Goal: Check status: Check status

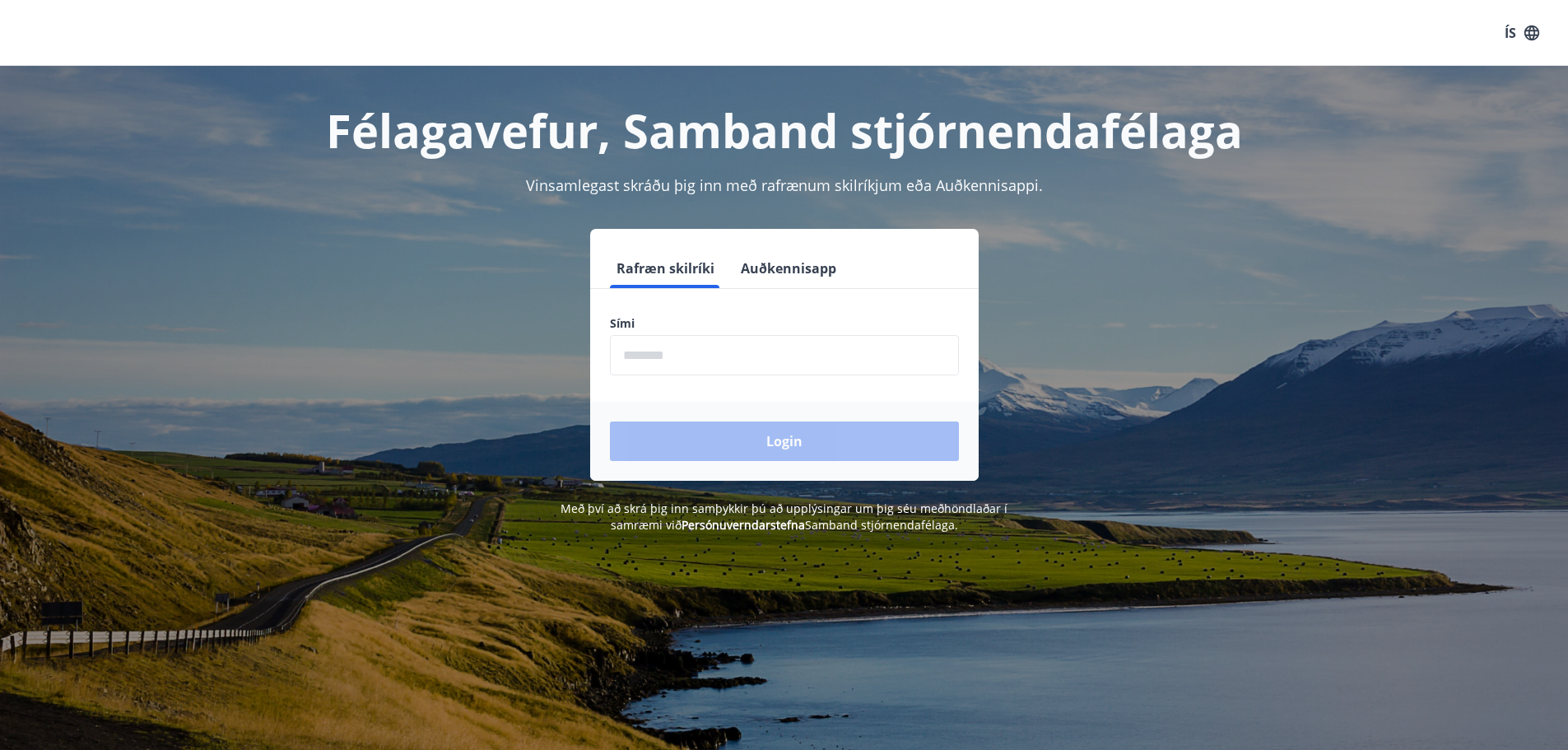
click at [736, 361] on input "phone" at bounding box center [784, 355] width 349 height 40
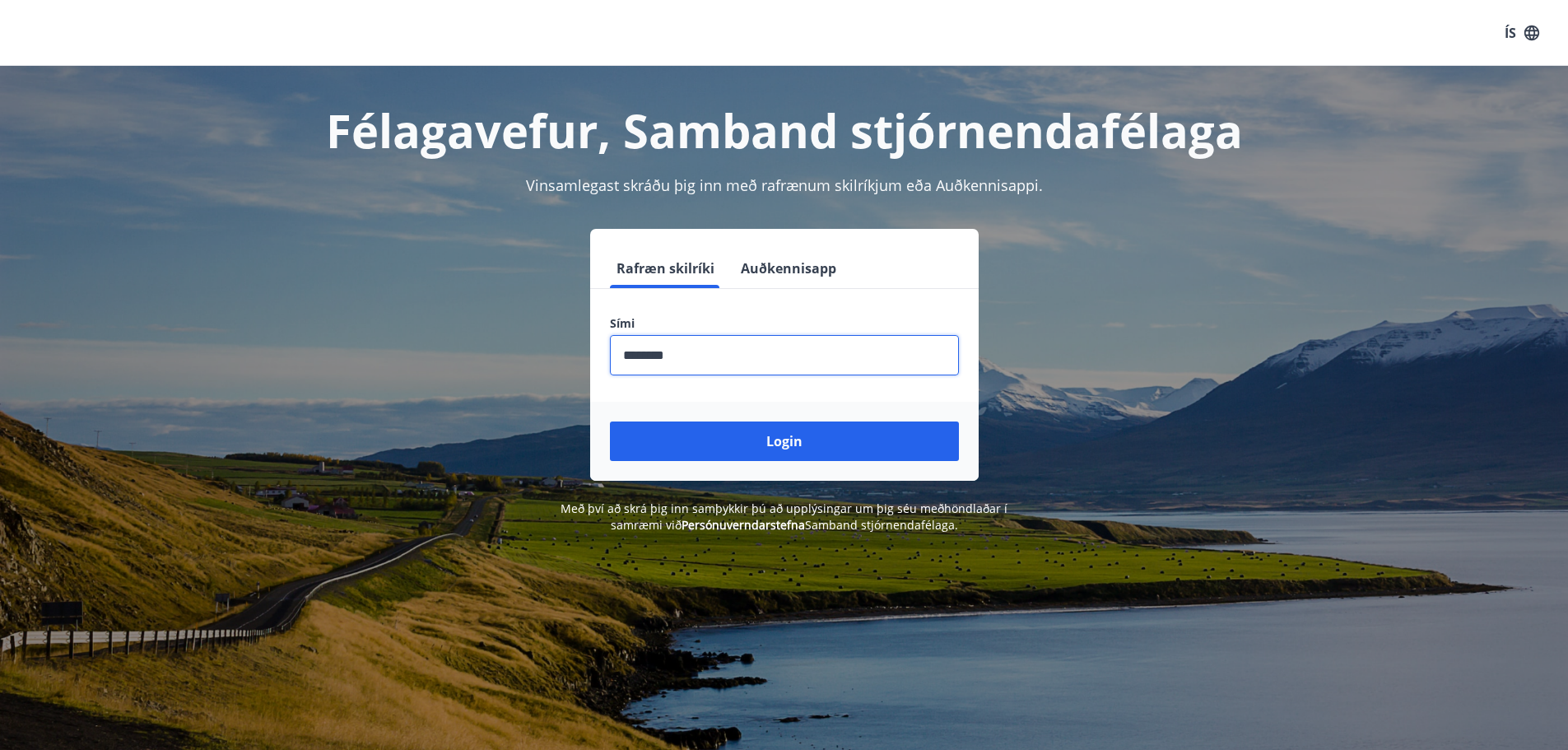
type input "********"
click at [610, 421] on button "Login" at bounding box center [784, 441] width 349 height 39
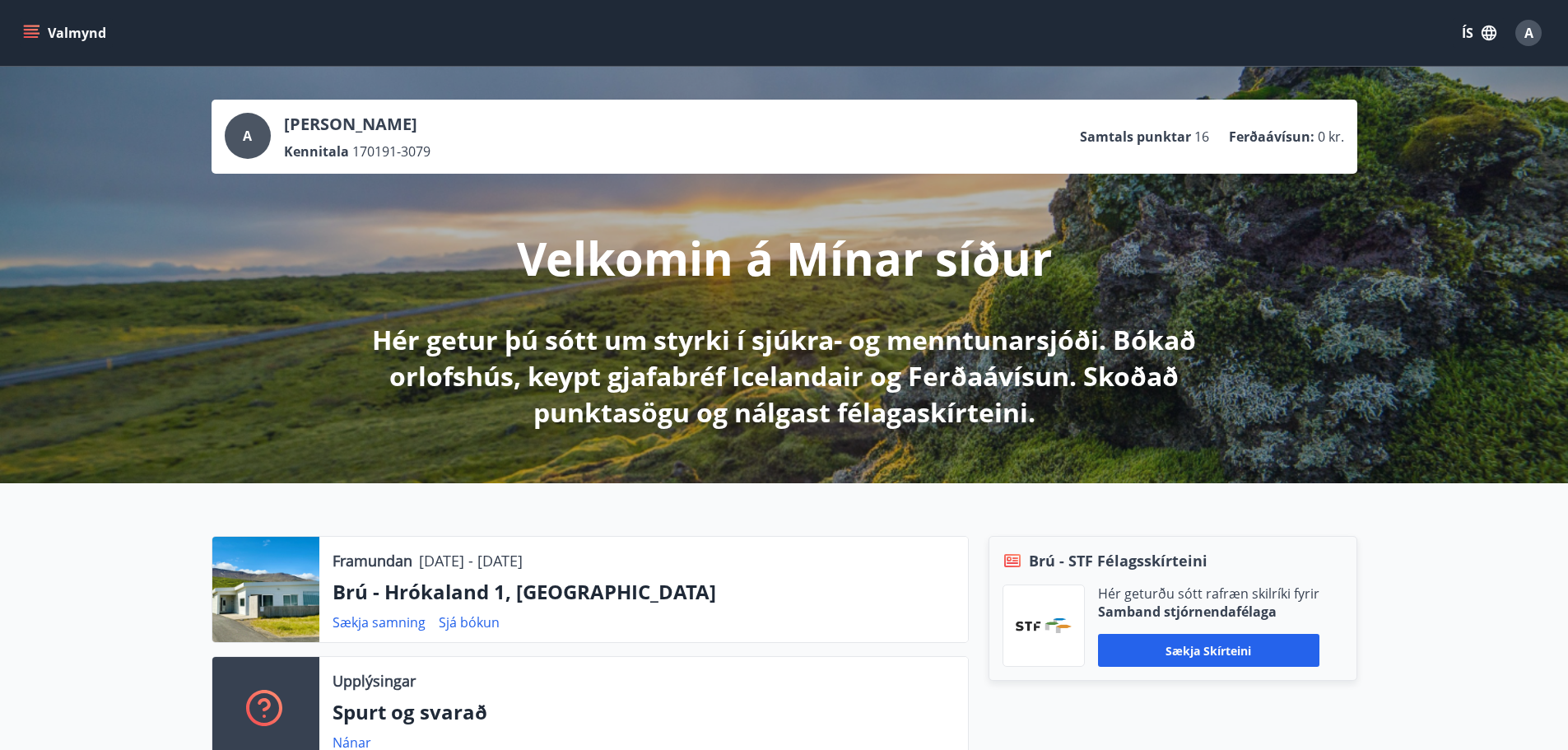
click at [30, 35] on icon "menu" at bounding box center [30, 32] width 17 height 17
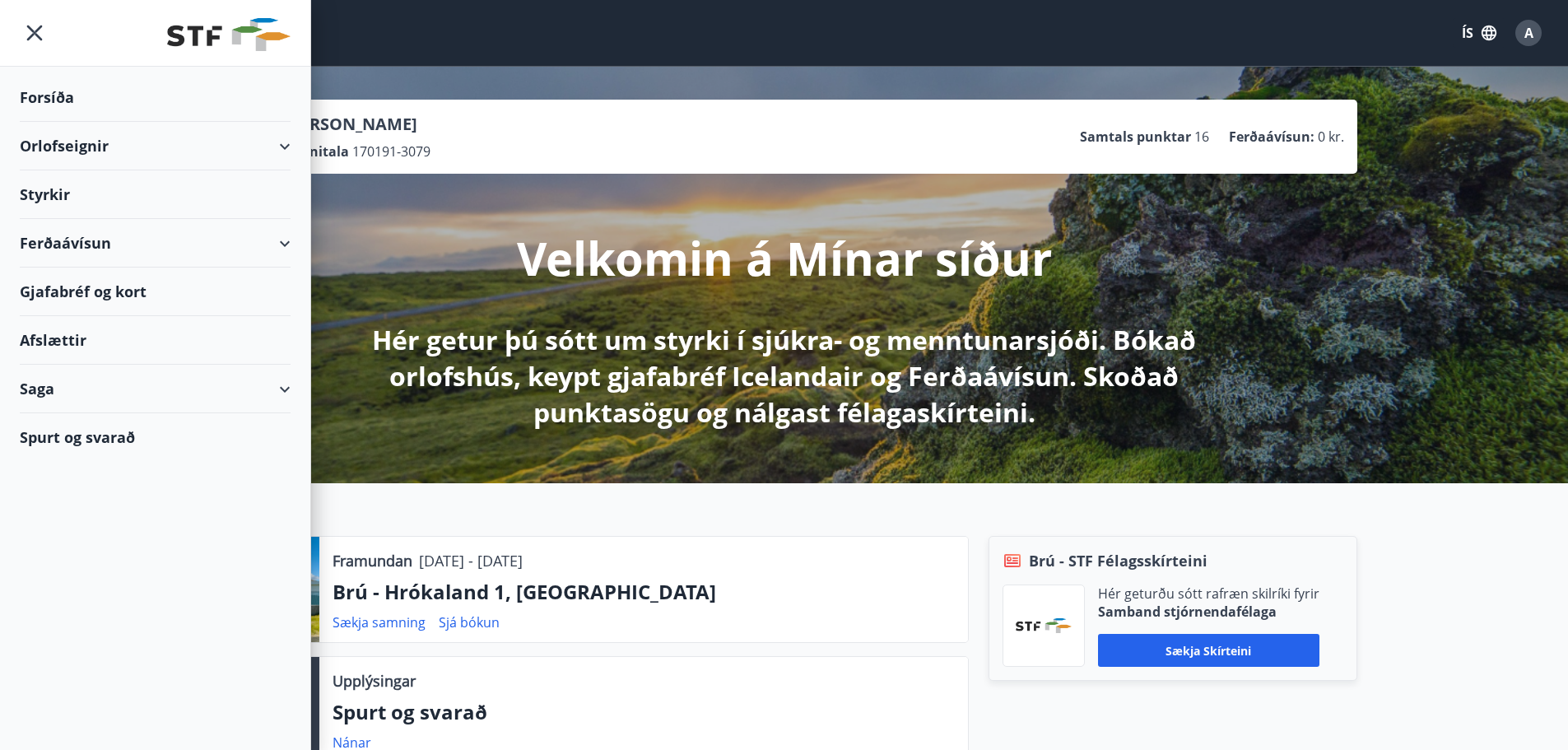
click at [53, 195] on div "Styrkir" at bounding box center [154, 194] width 271 height 48
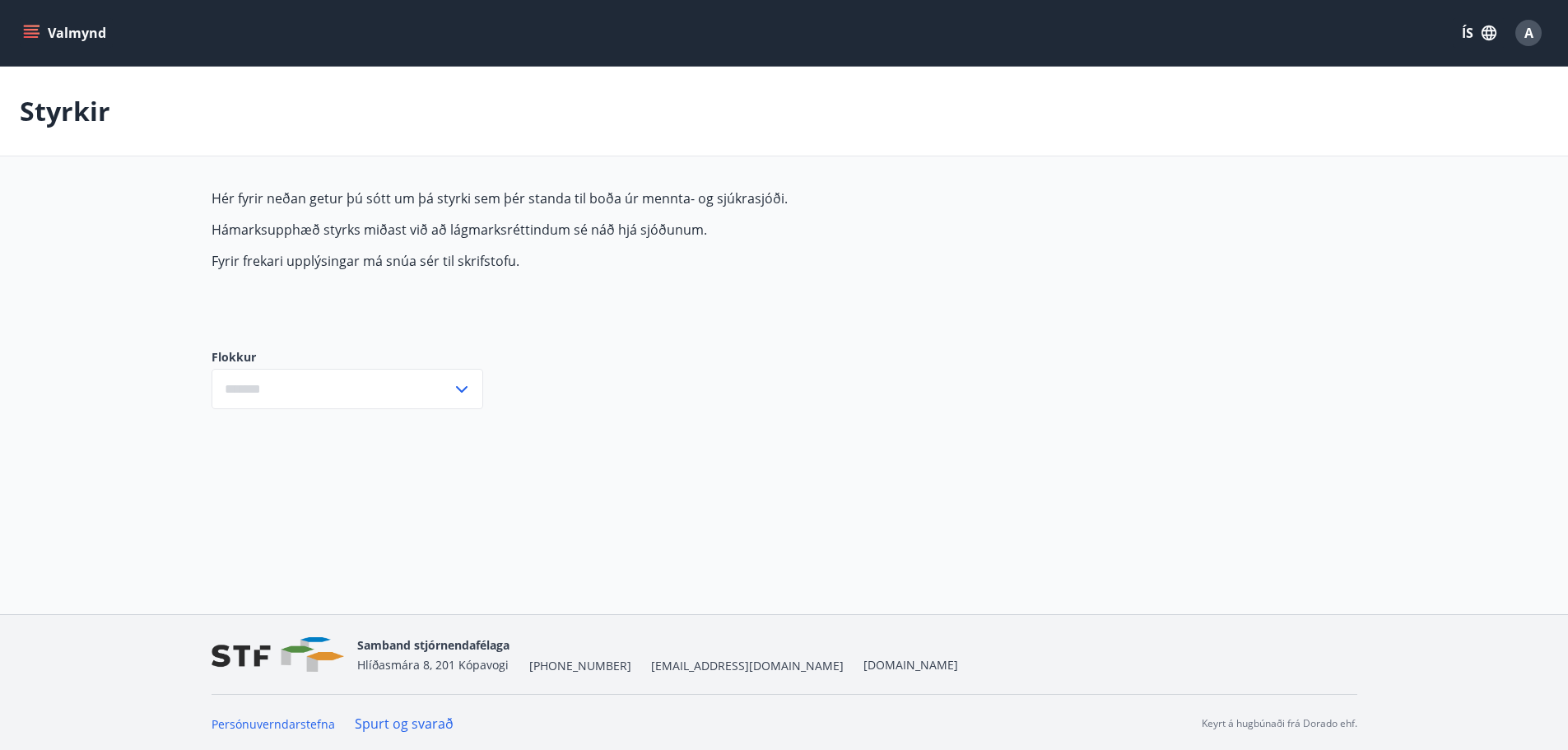
type input "***"
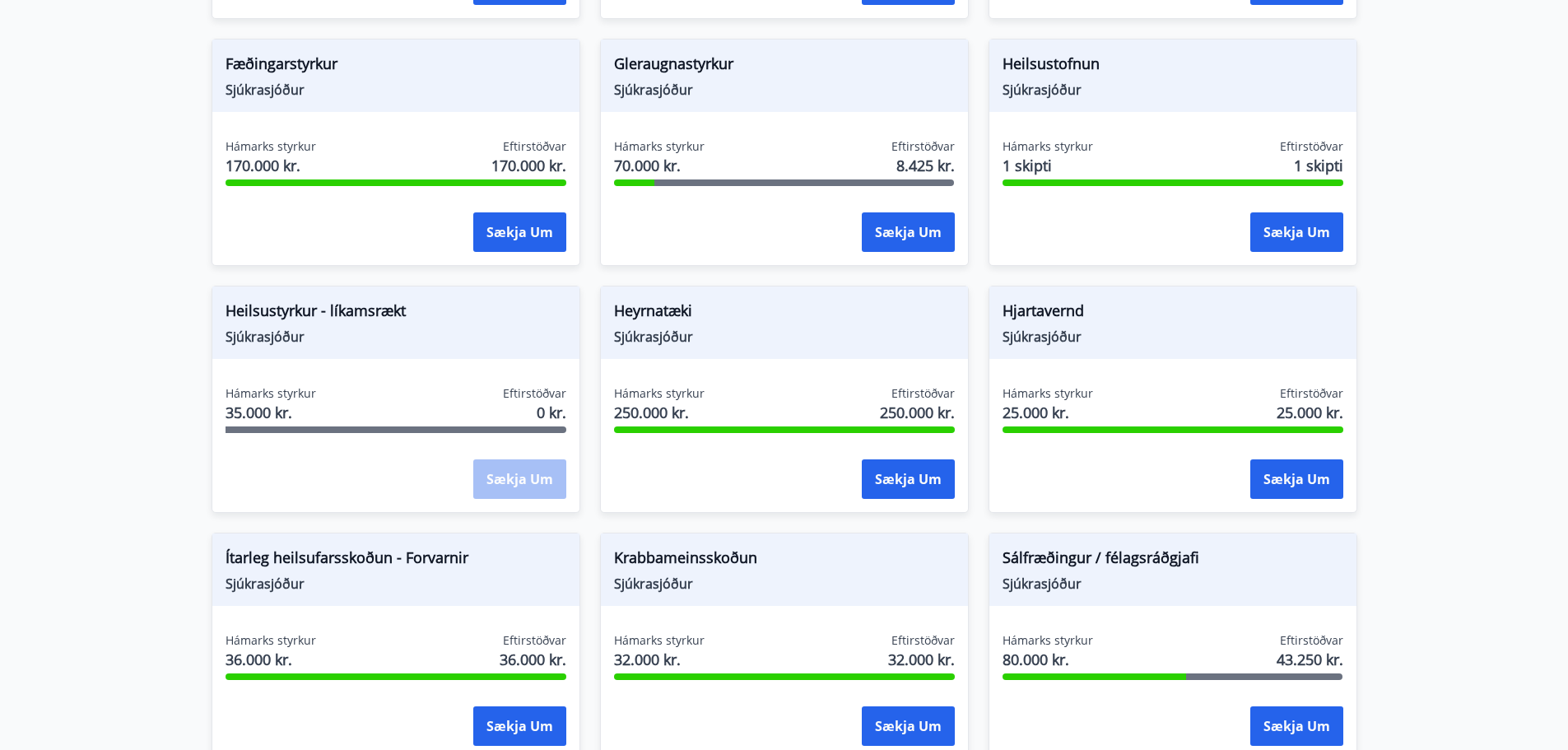
scroll to position [658, 0]
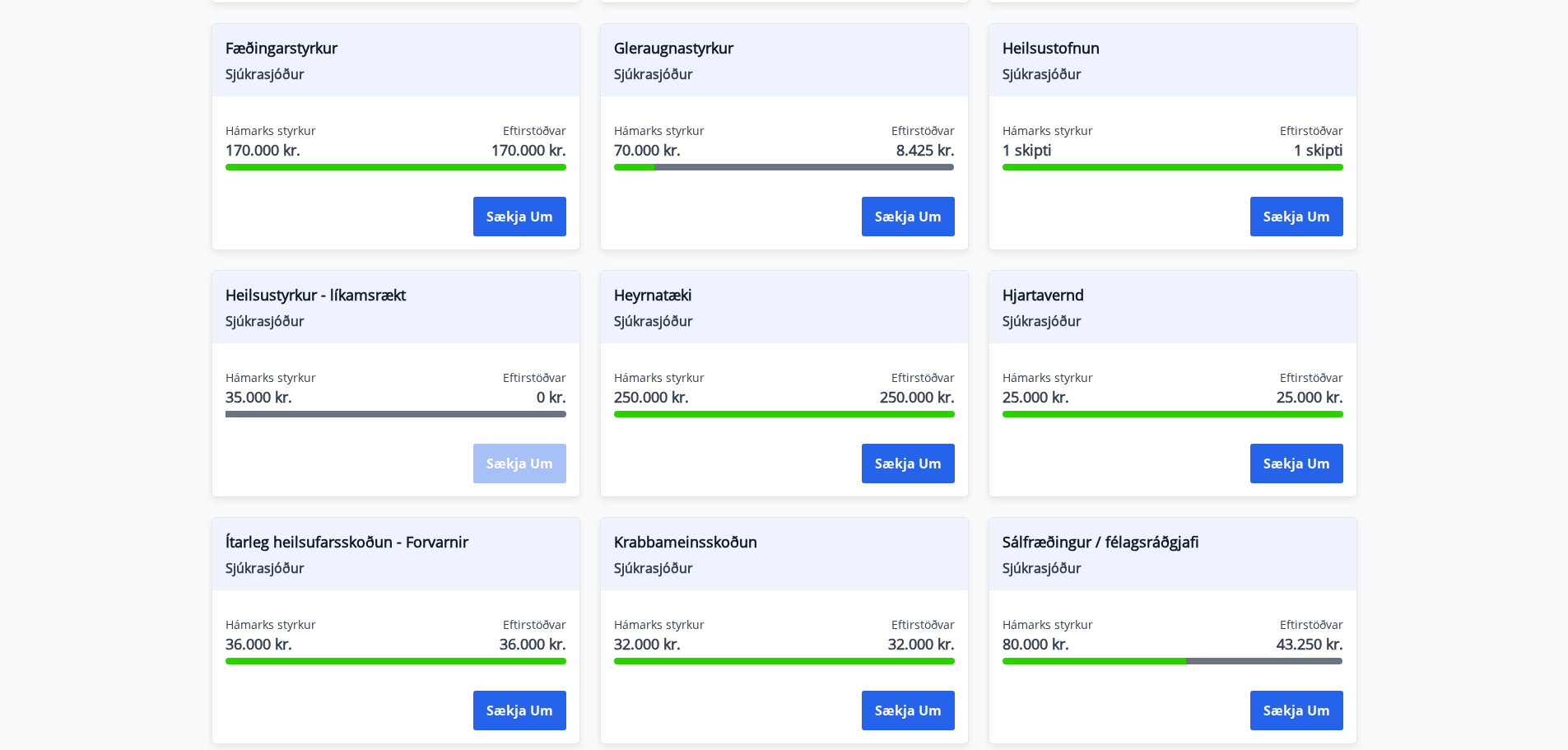
click at [326, 310] on span "Heilsustyrkur - líkamsrækt" at bounding box center [395, 298] width 340 height 28
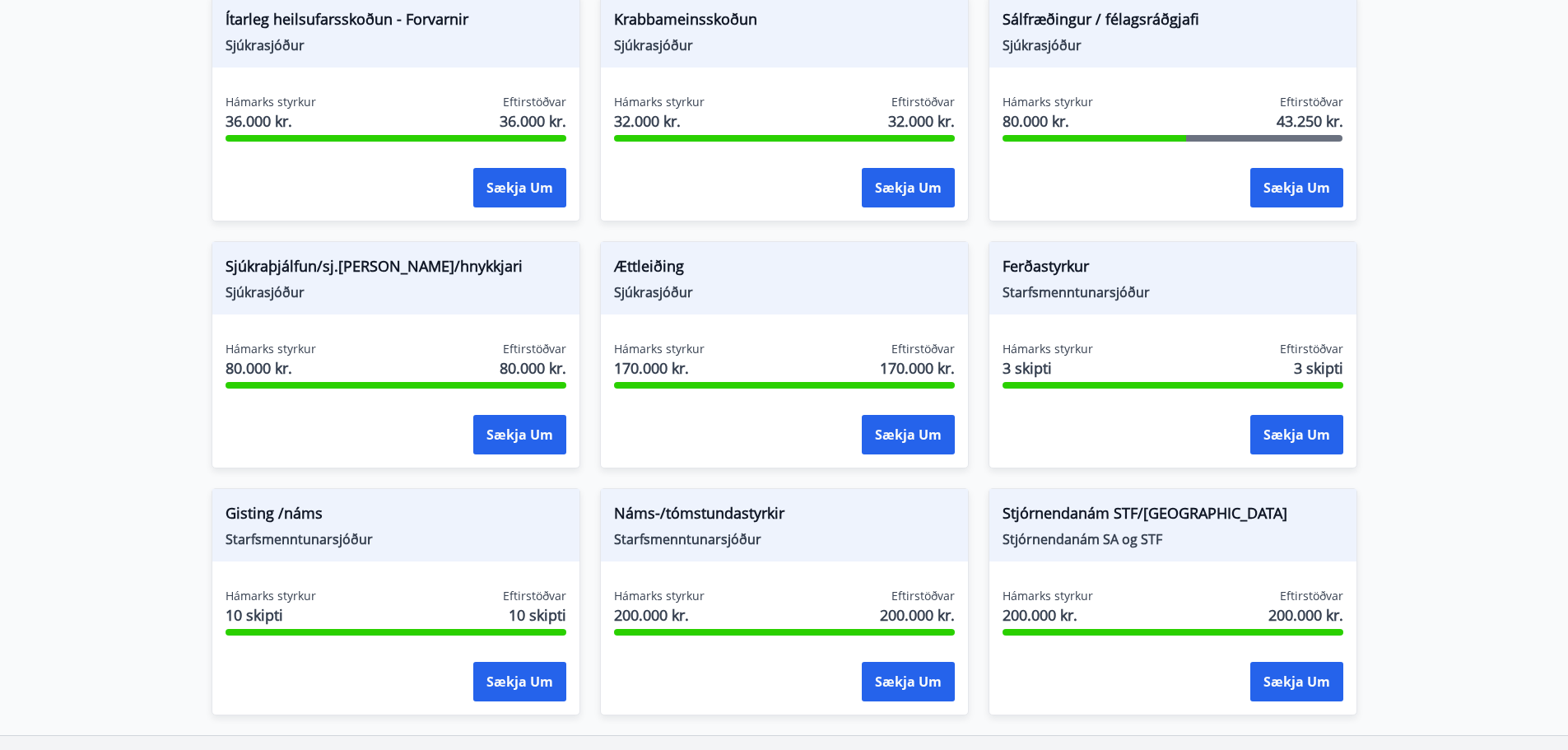
scroll to position [1141, 0]
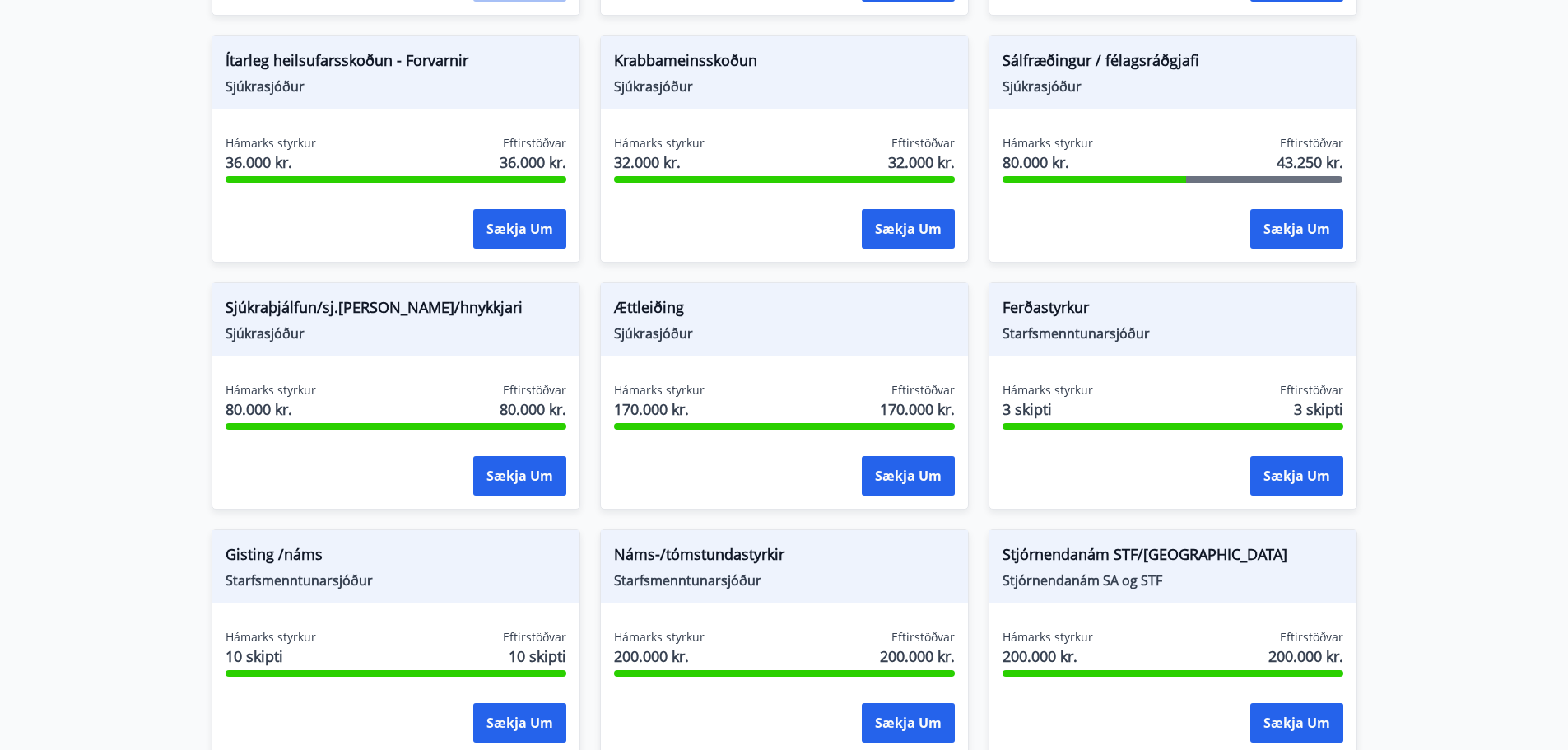
drag, startPoint x: 1082, startPoint y: 28, endPoint x: 1064, endPoint y: 68, distance: 43.9
click at [1073, 54] on div "Sálfræðingur / félagsráðgjafi Sjúkrasjóður Hámarks styrkur 80.000 kr. Eftirstöð…" at bounding box center [1163, 139] width 389 height 247
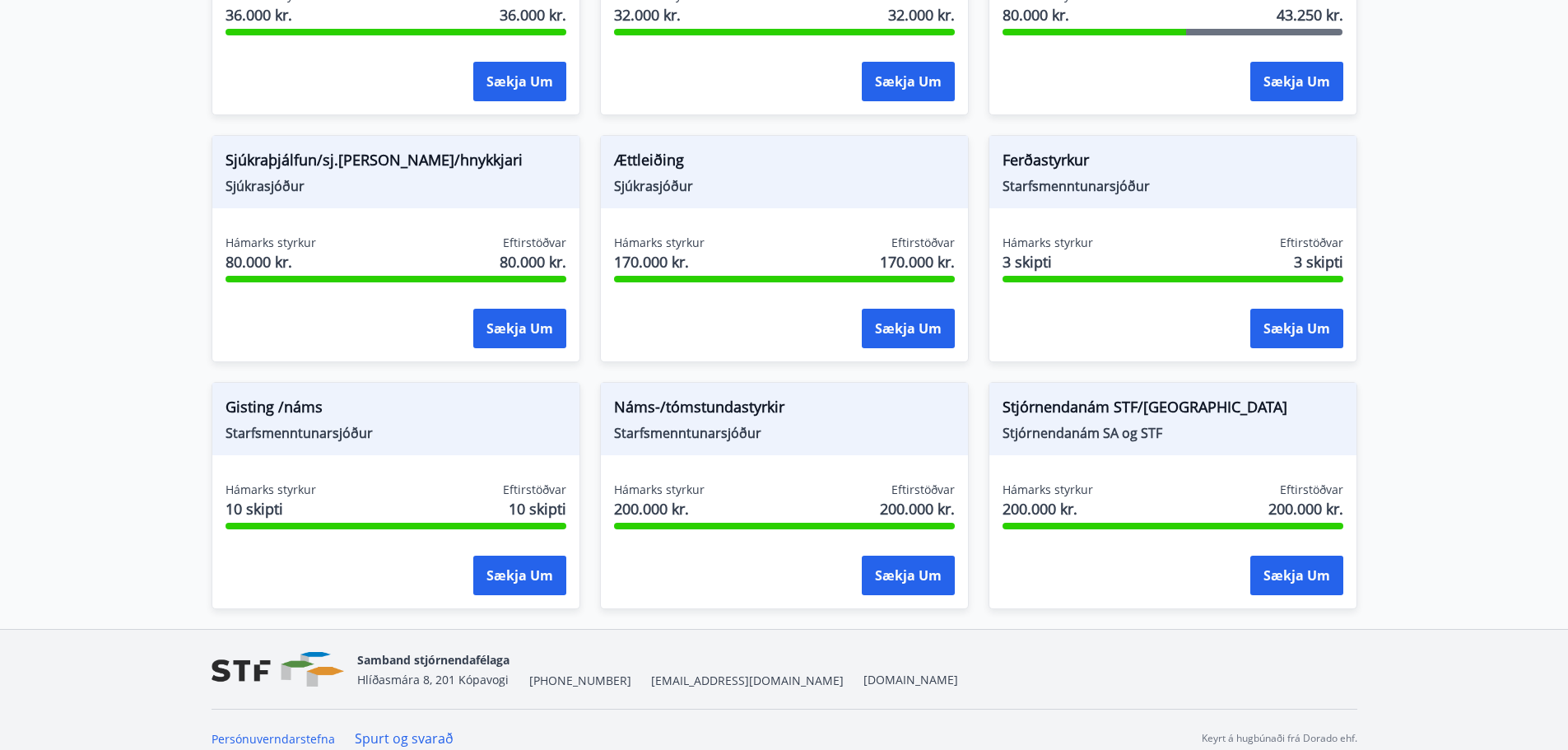
scroll to position [1305, 0]
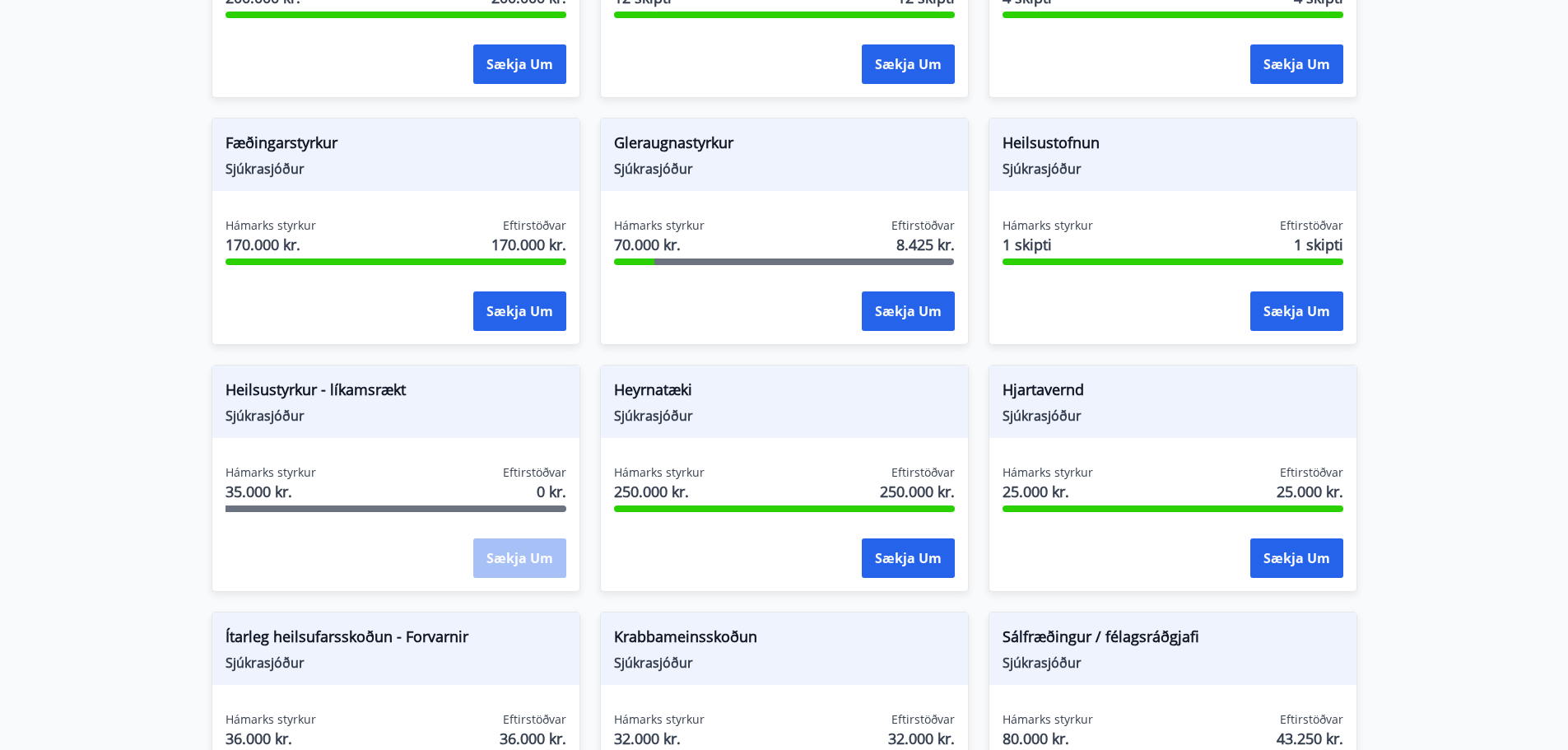
scroll to position [0, 0]
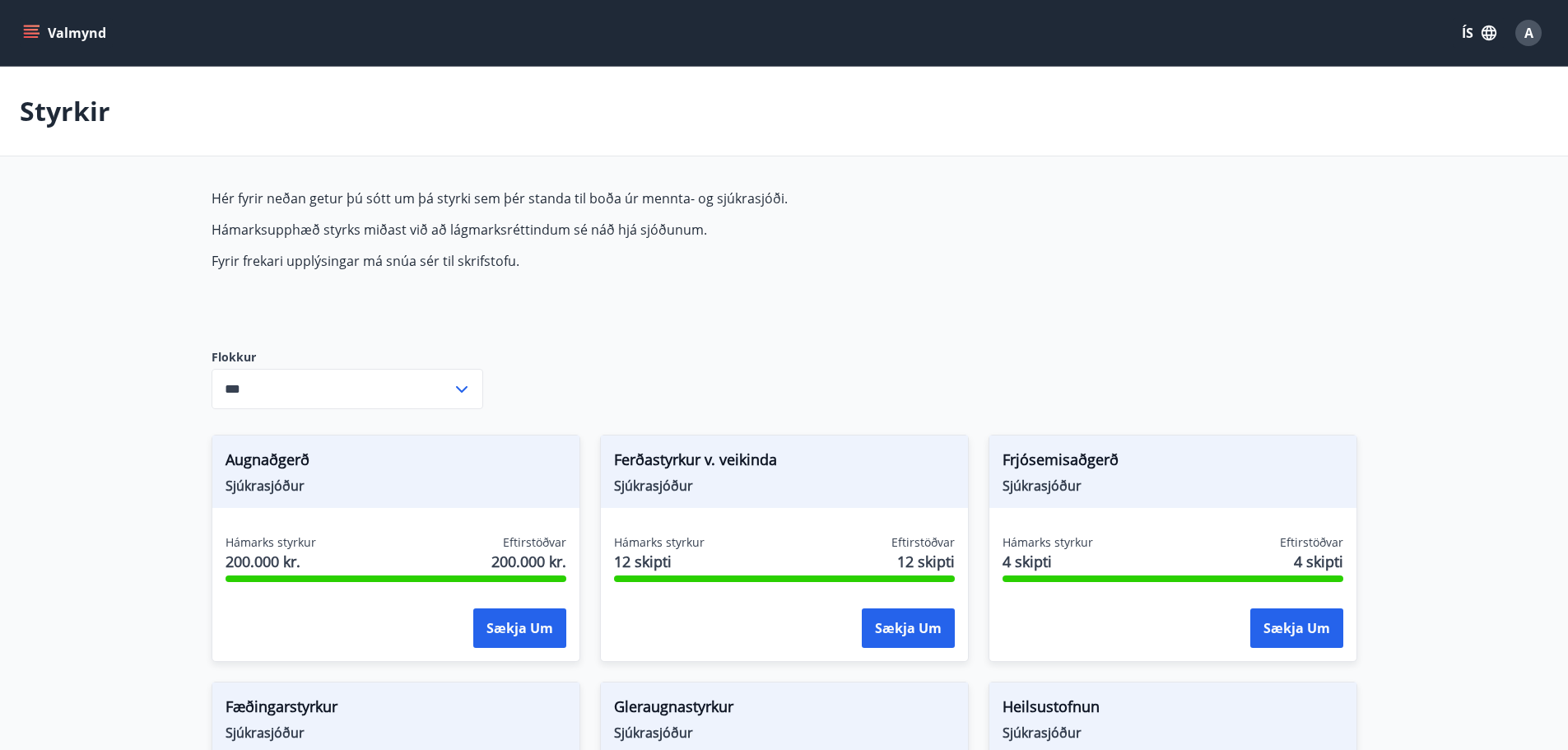
click at [63, 98] on p "Styrkir" at bounding box center [65, 111] width 90 height 36
click at [63, 121] on p "Styrkir" at bounding box center [65, 111] width 90 height 36
click at [84, 31] on button "Valmynd" at bounding box center [66, 32] width 93 height 30
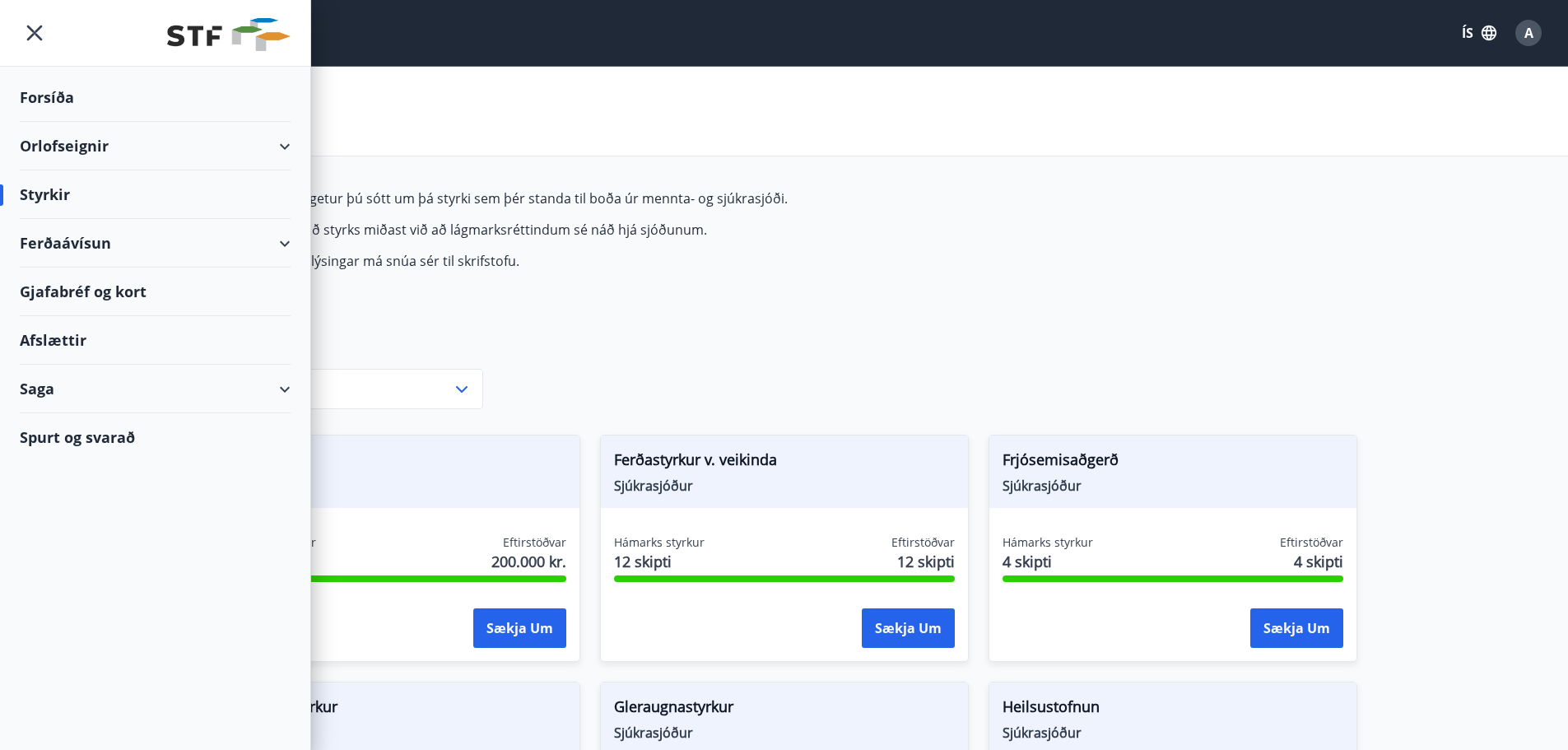
click at [184, 167] on div "Orlofseignir" at bounding box center [154, 146] width 271 height 48
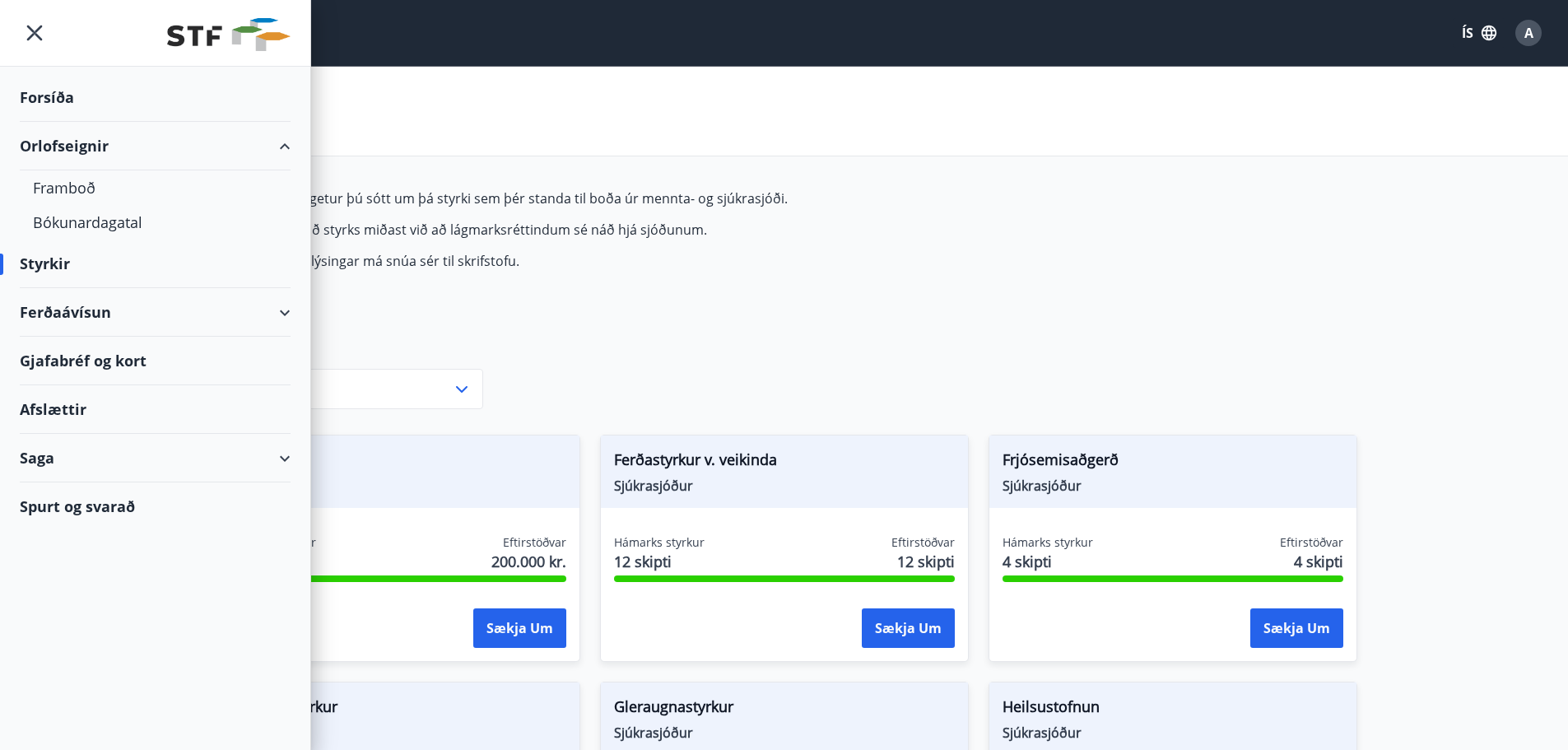
click at [184, 161] on div "Orlofseignir" at bounding box center [154, 146] width 271 height 48
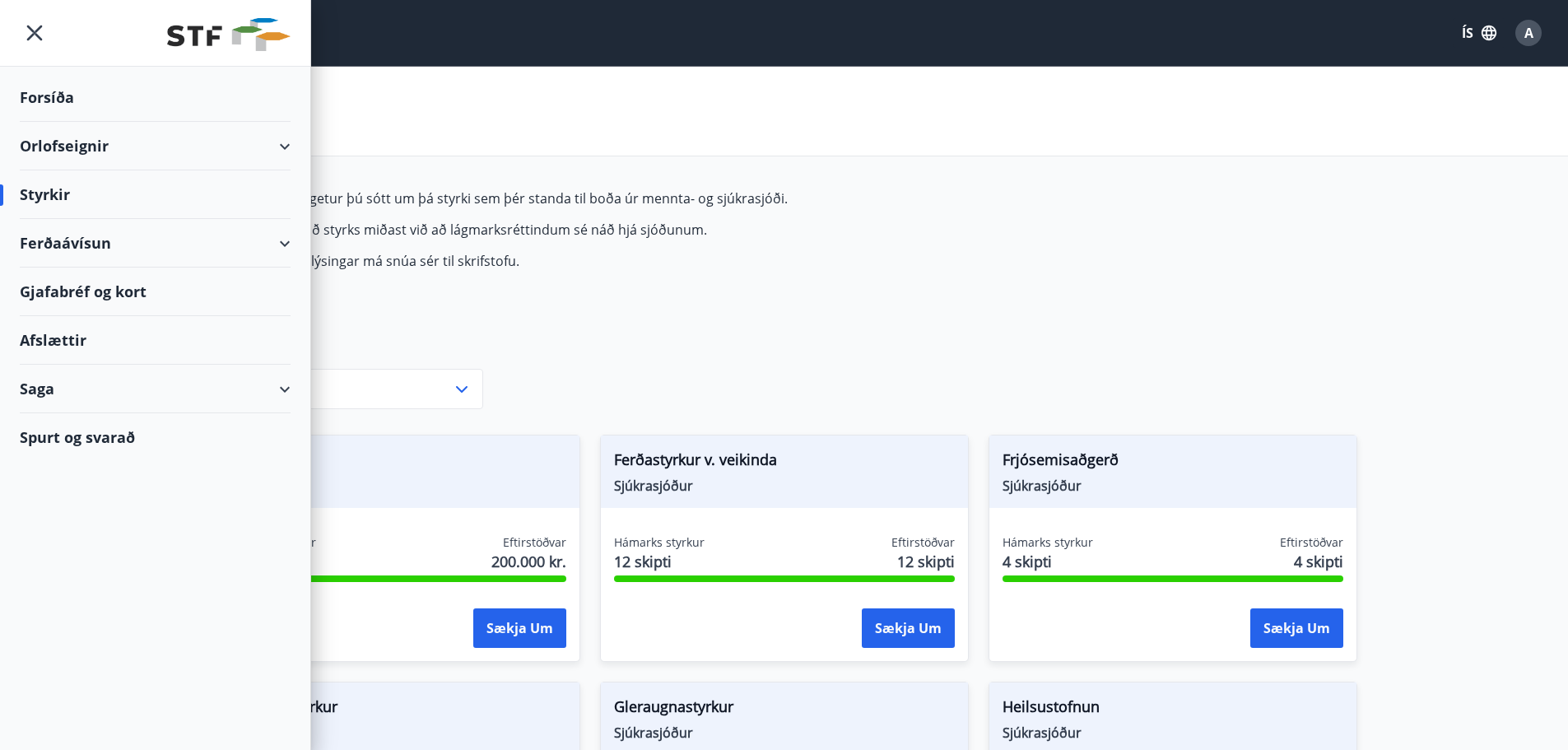
click at [168, 231] on div "Ferðaávísun" at bounding box center [154, 243] width 271 height 48
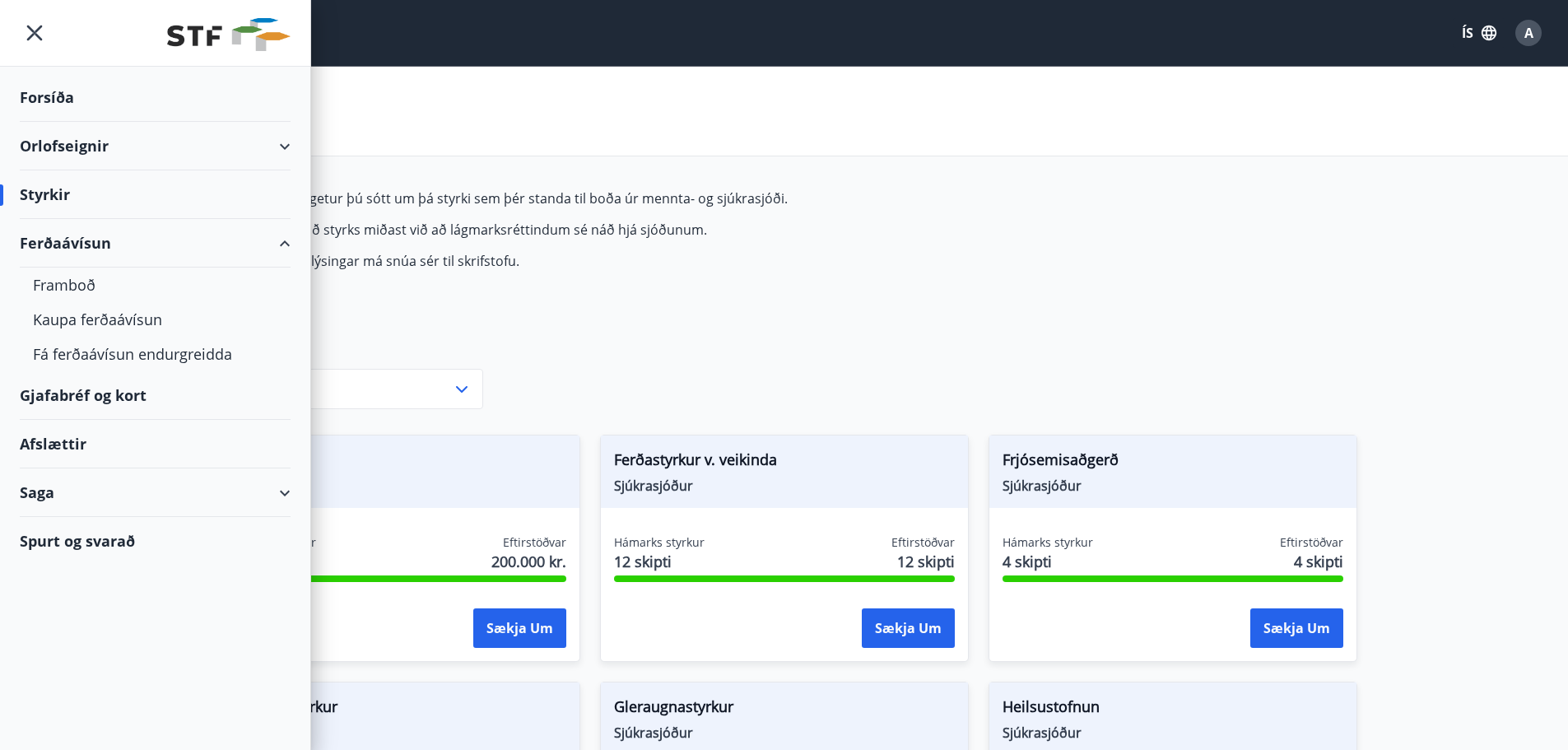
click at [168, 231] on div "Ferðaávísun" at bounding box center [154, 243] width 271 height 48
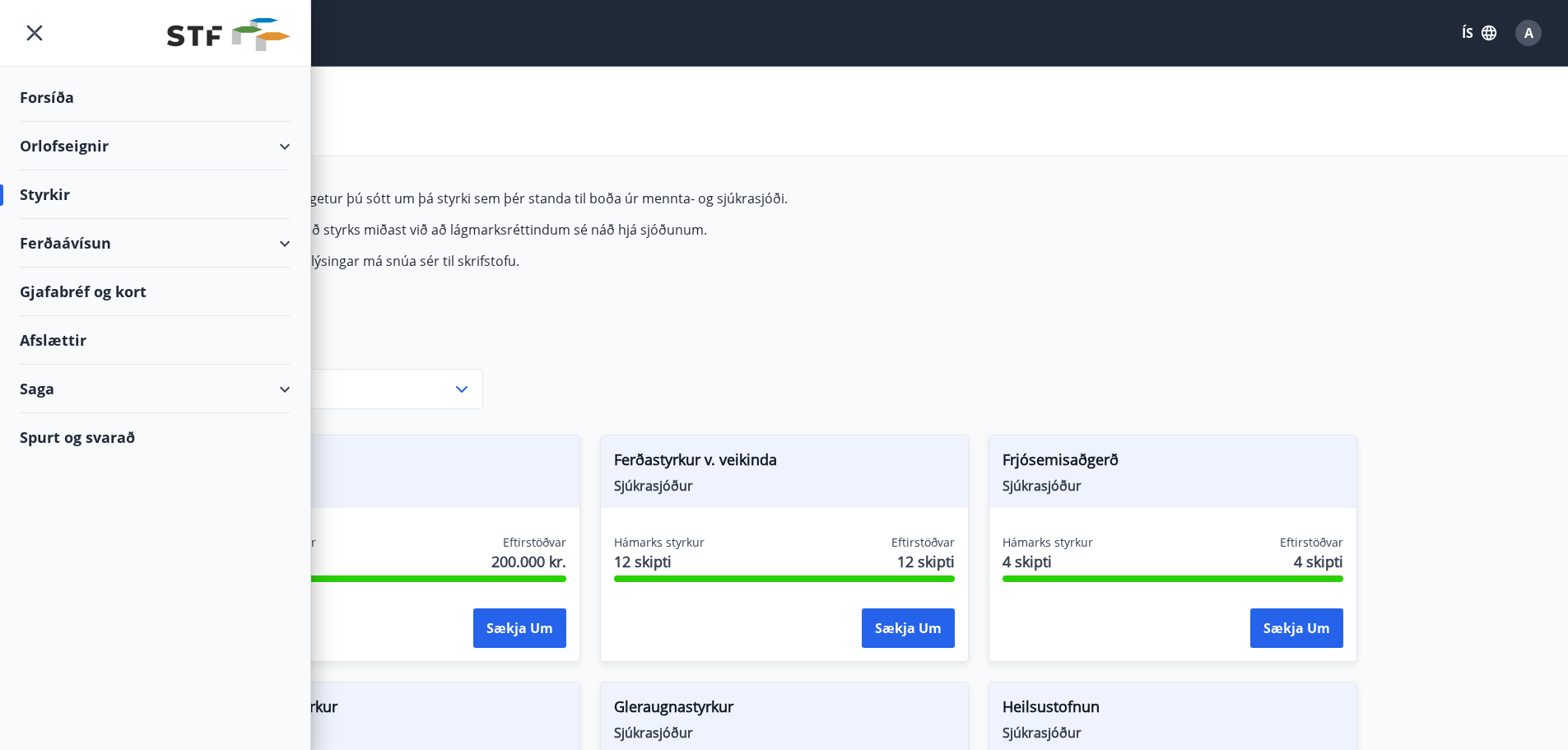
click at [149, 196] on div "Styrkir" at bounding box center [154, 194] width 271 height 48
click at [63, 378] on div "Saga" at bounding box center [154, 389] width 271 height 48
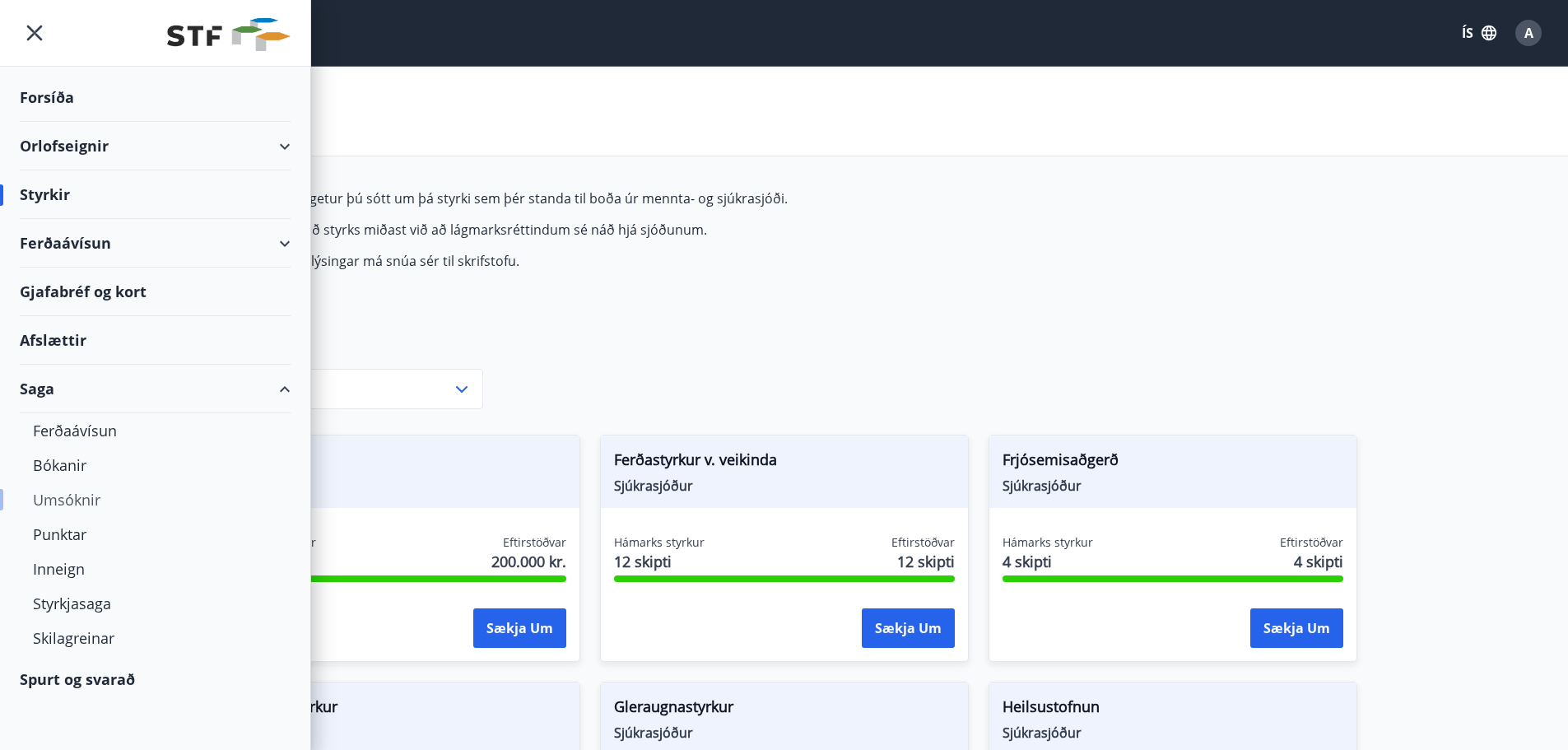
click at [60, 492] on div "Umsóknir" at bounding box center [154, 499] width 245 height 34
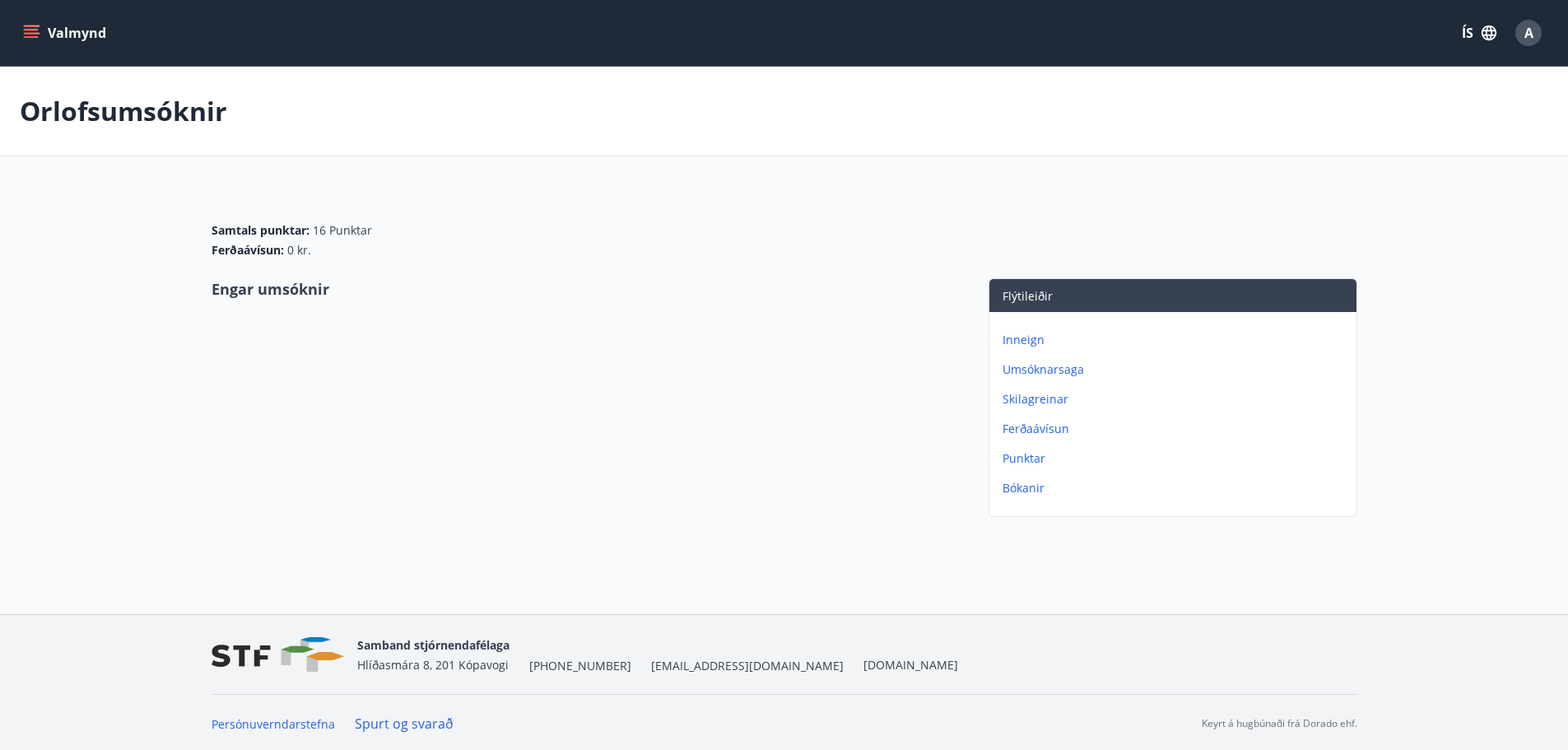
click at [1021, 365] on p "Umsóknarsaga" at bounding box center [1176, 369] width 347 height 17
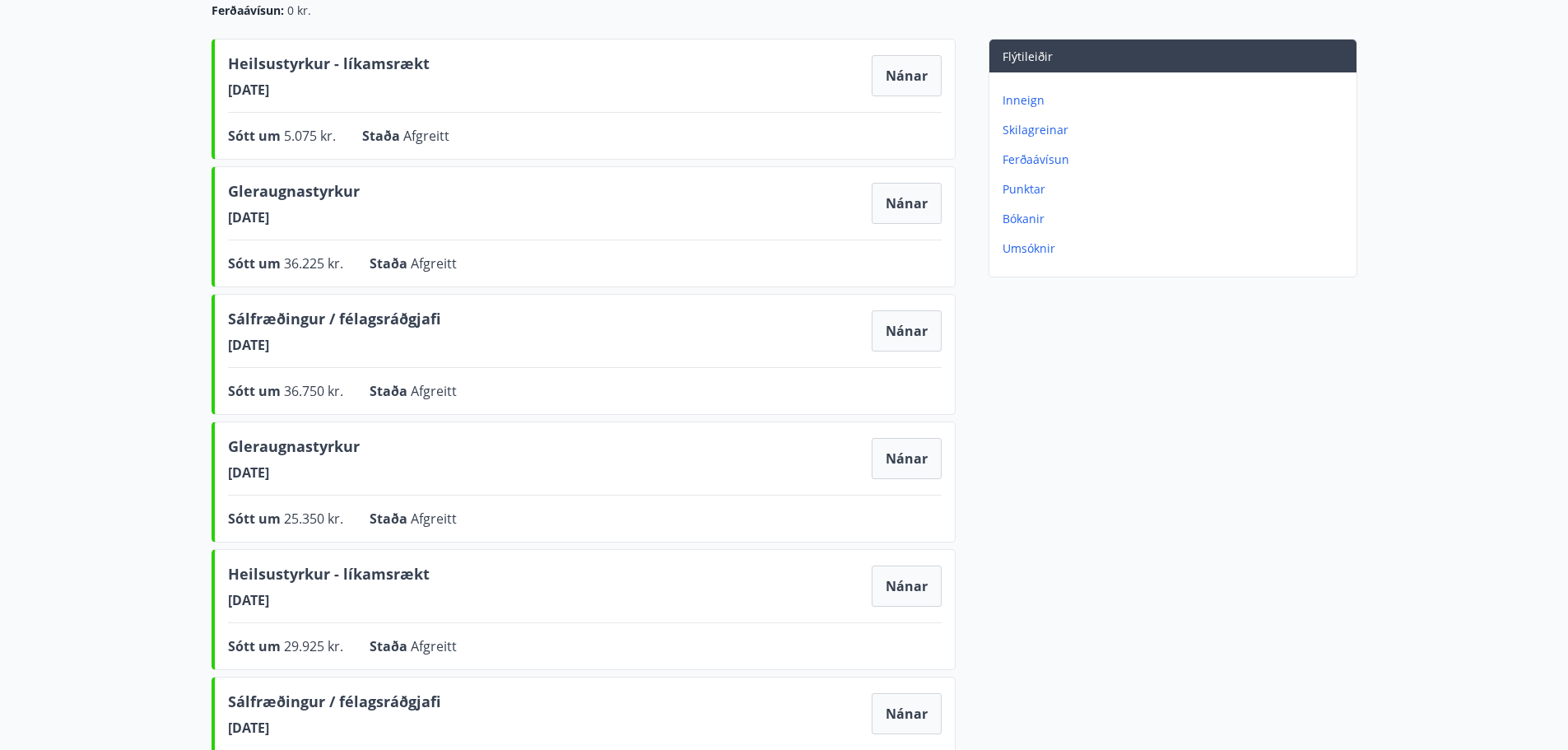
scroll to position [247, 0]
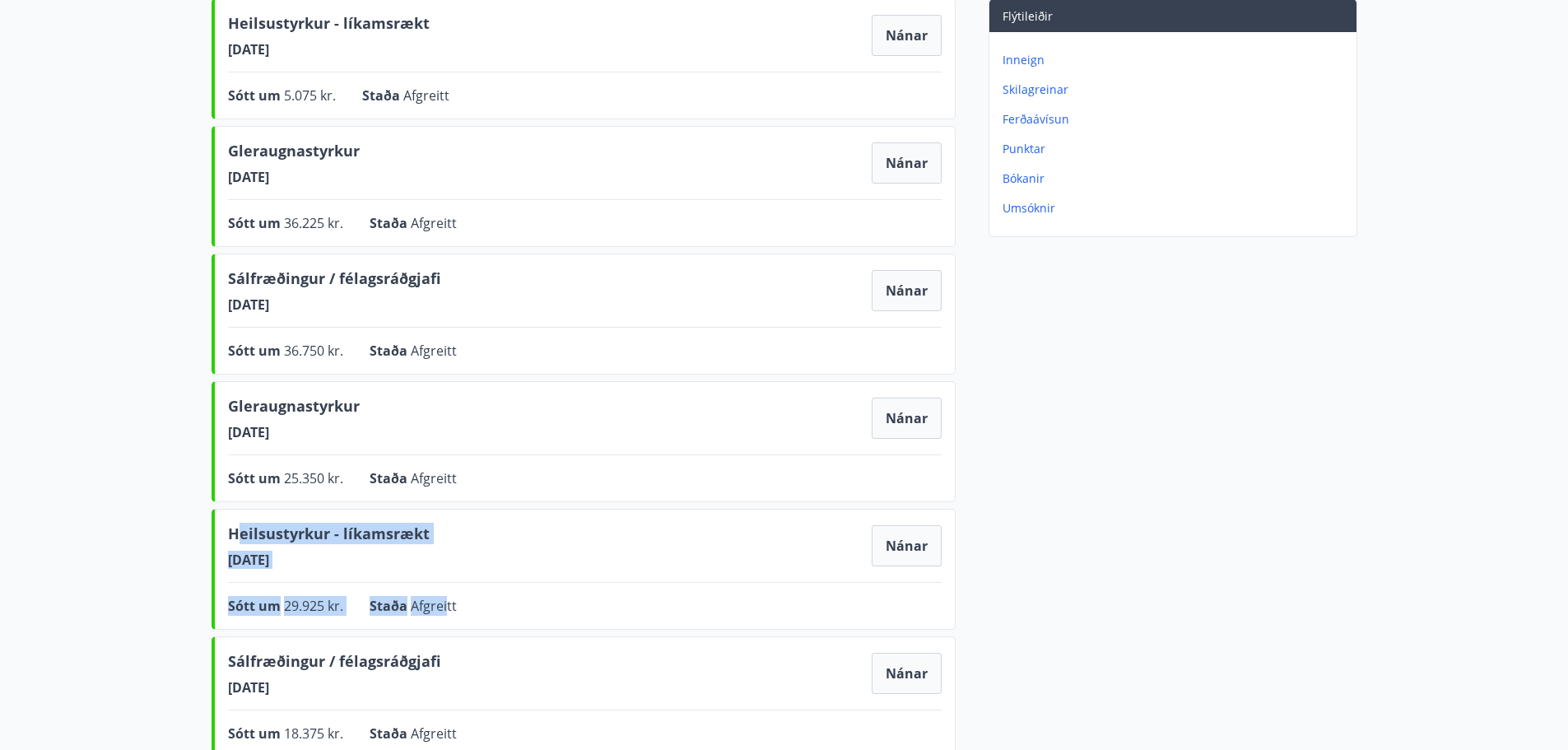
drag, startPoint x: 240, startPoint y: 542, endPoint x: 448, endPoint y: 590, distance: 213.5
click at [448, 590] on div "Heilsustyrkur - líkamsrækt 06.11.2024 Nánar Sótt um 29.925 kr. Staða Afgreitt N…" at bounding box center [583, 569] width 744 height 121
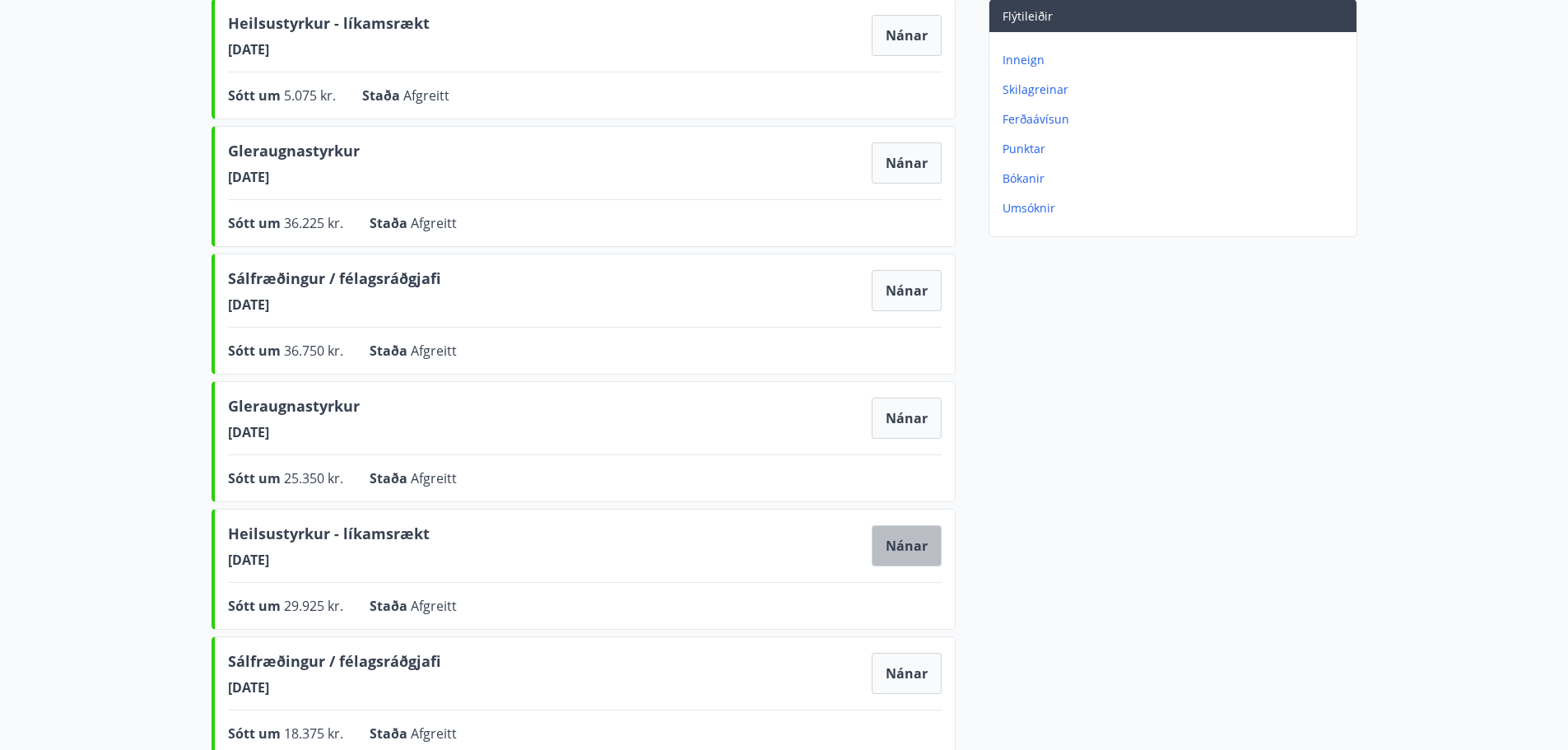
click at [900, 546] on button "Nánar" at bounding box center [906, 546] width 70 height 41
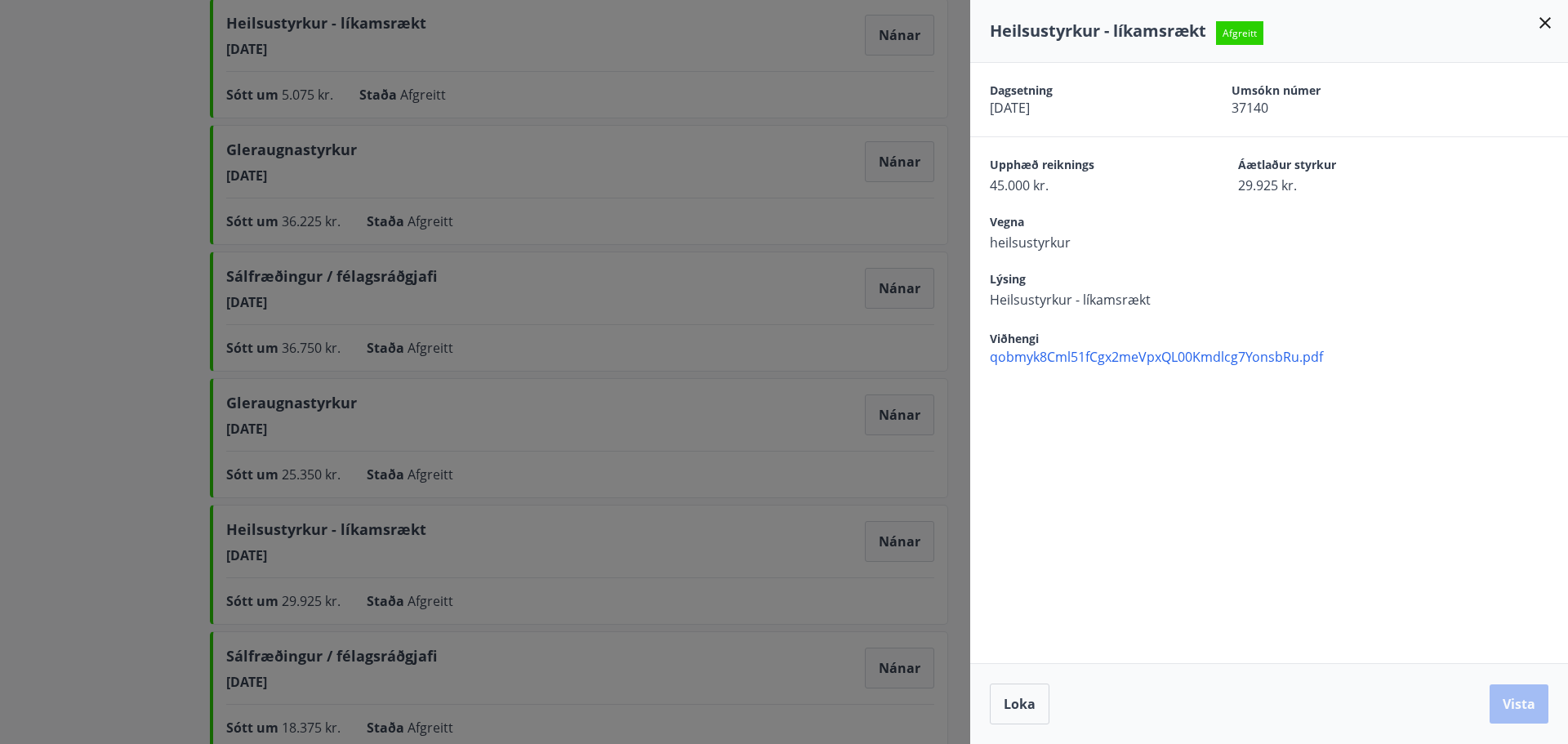
click at [711, 459] on div at bounding box center [784, 372] width 1568 height 744
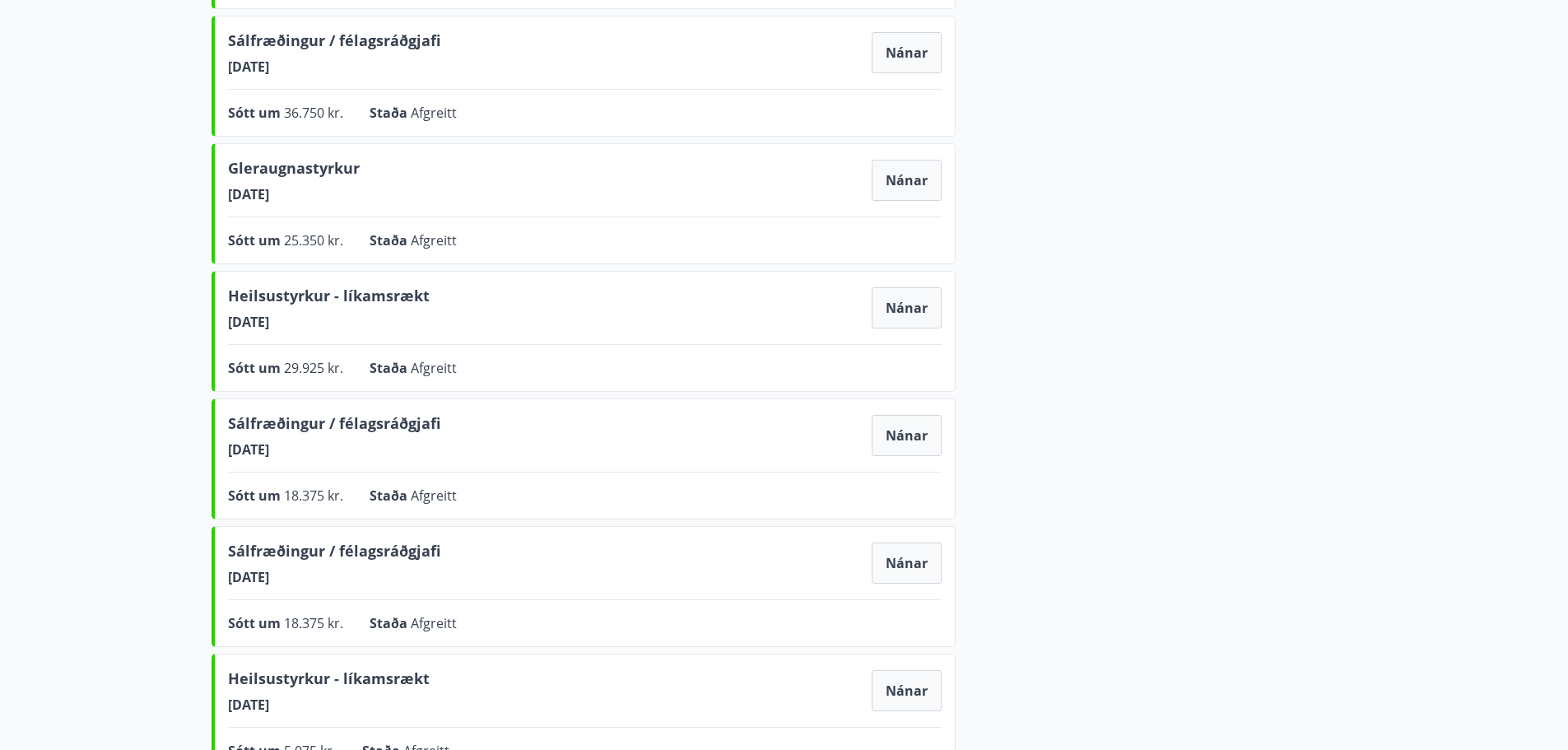
scroll to position [494, 0]
